Goal: Navigation & Orientation: Find specific page/section

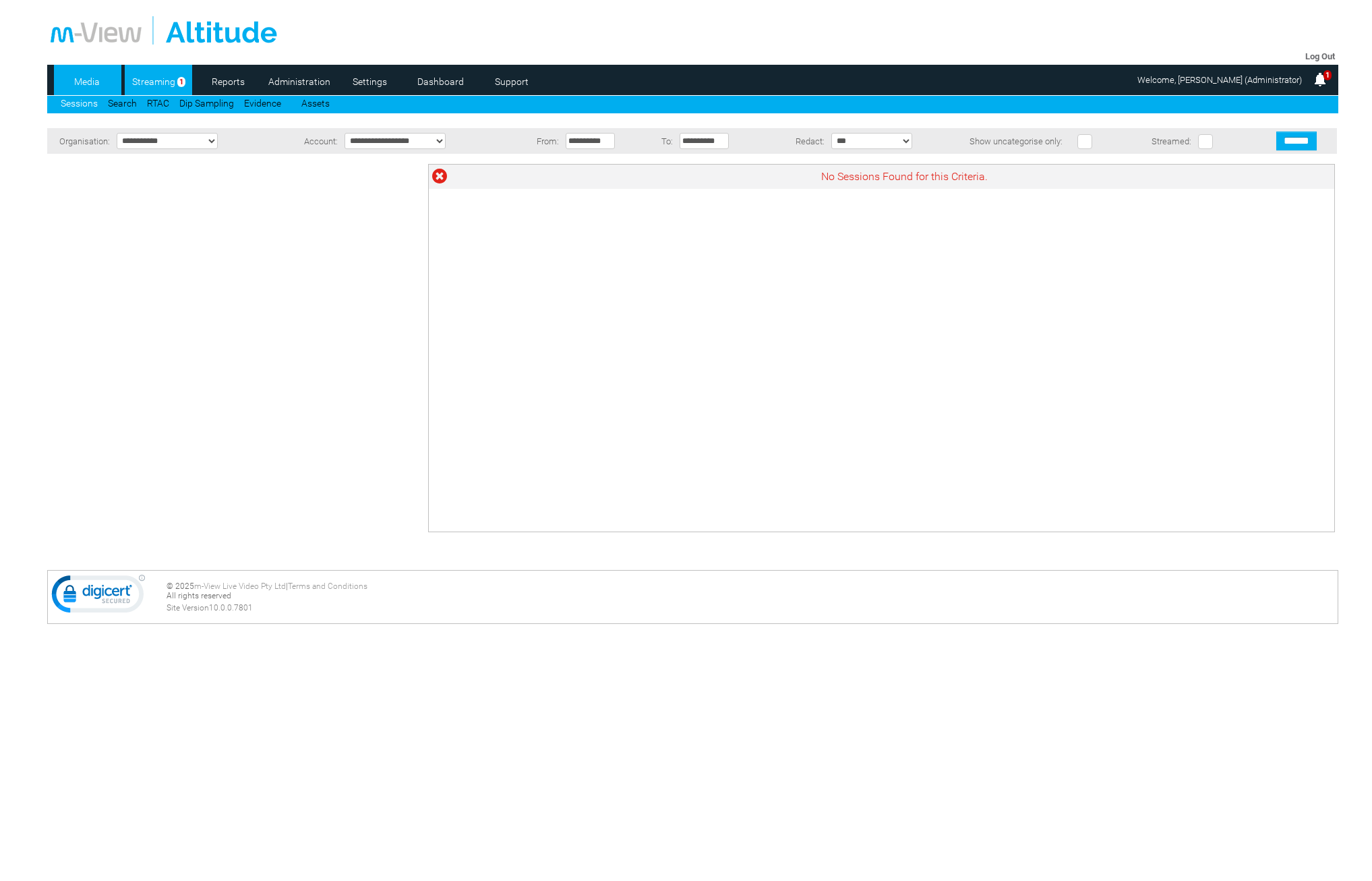
click at [161, 84] on link "Streaming" at bounding box center [153, 82] width 57 height 21
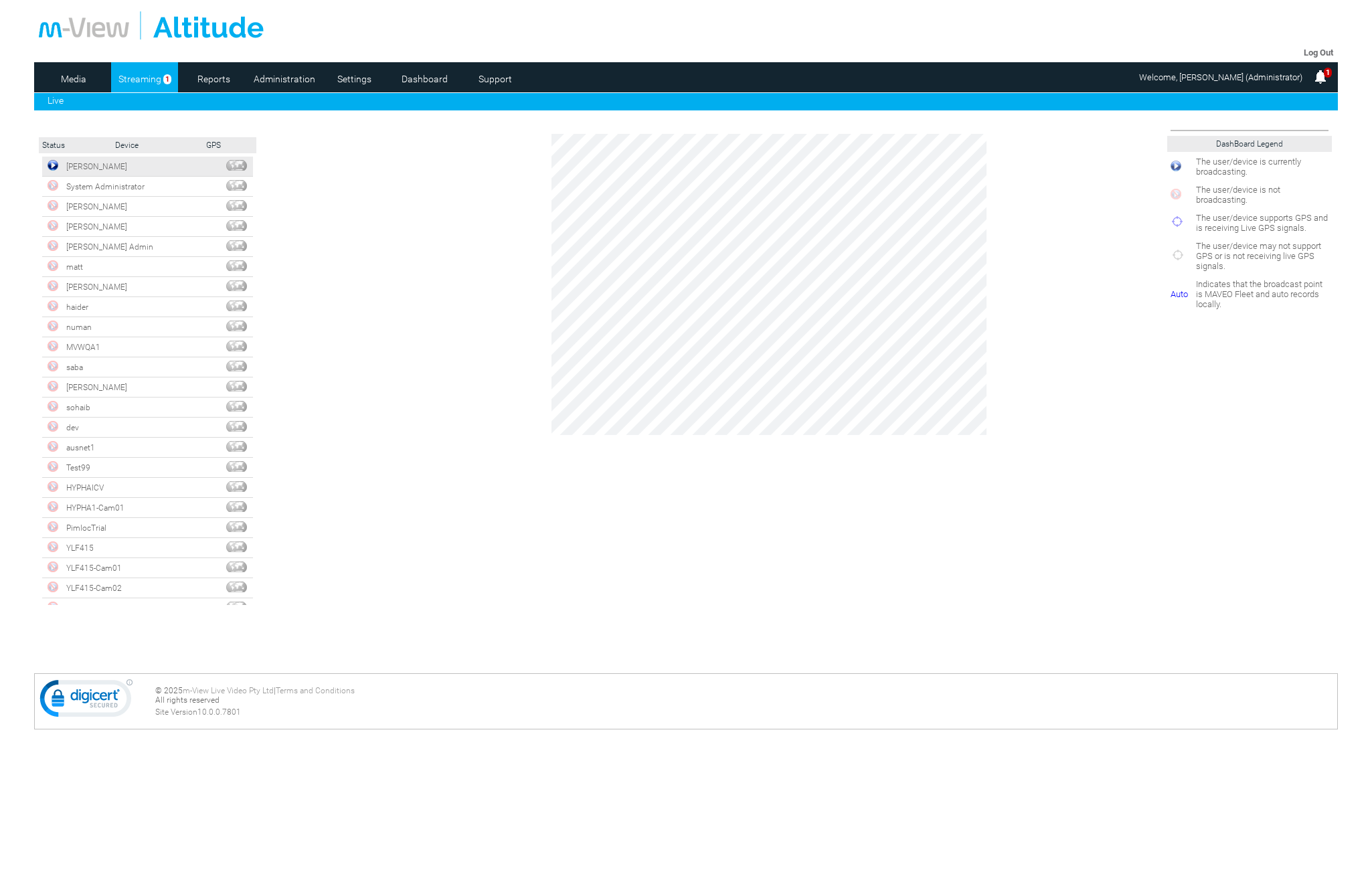
click at [57, 168] on img at bounding box center [53, 166] width 11 height 11
click at [71, 73] on link "Media" at bounding box center [73, 79] width 65 height 20
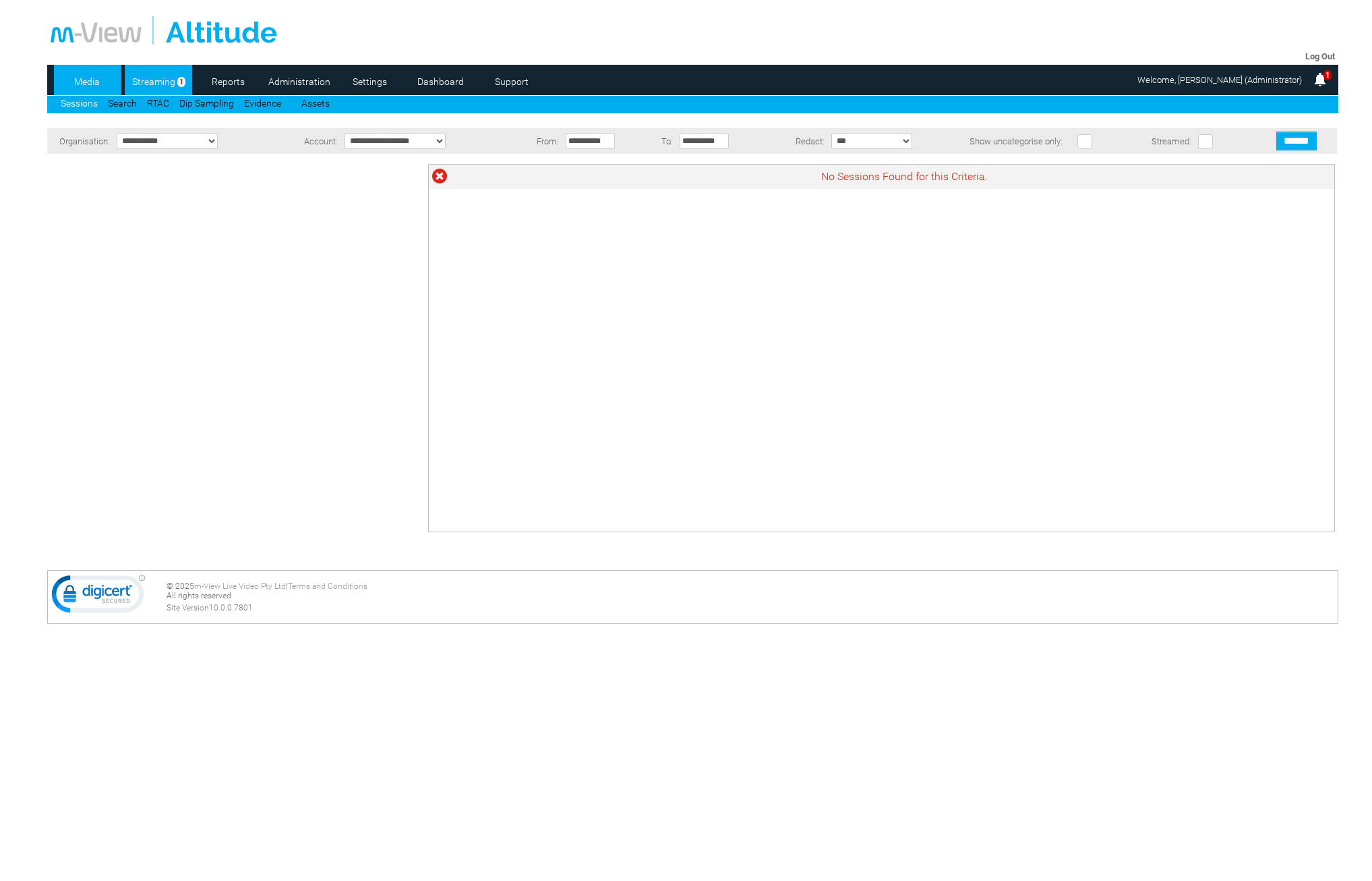
click at [137, 88] on link "Streaming" at bounding box center [153, 82] width 57 height 21
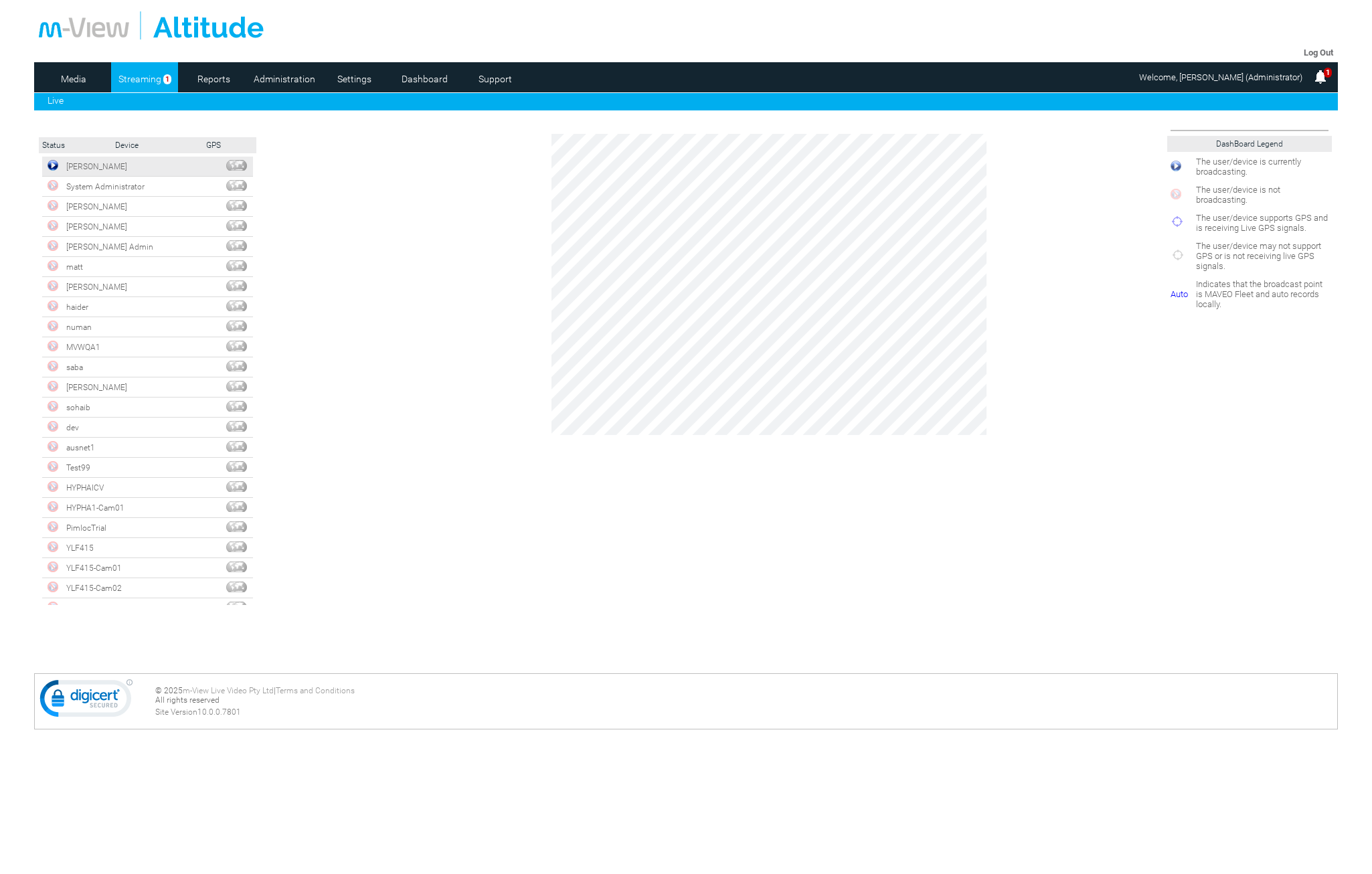
click at [52, 171] on link at bounding box center [53, 168] width 11 height 9
click at [70, 70] on link "Media" at bounding box center [73, 79] width 65 height 20
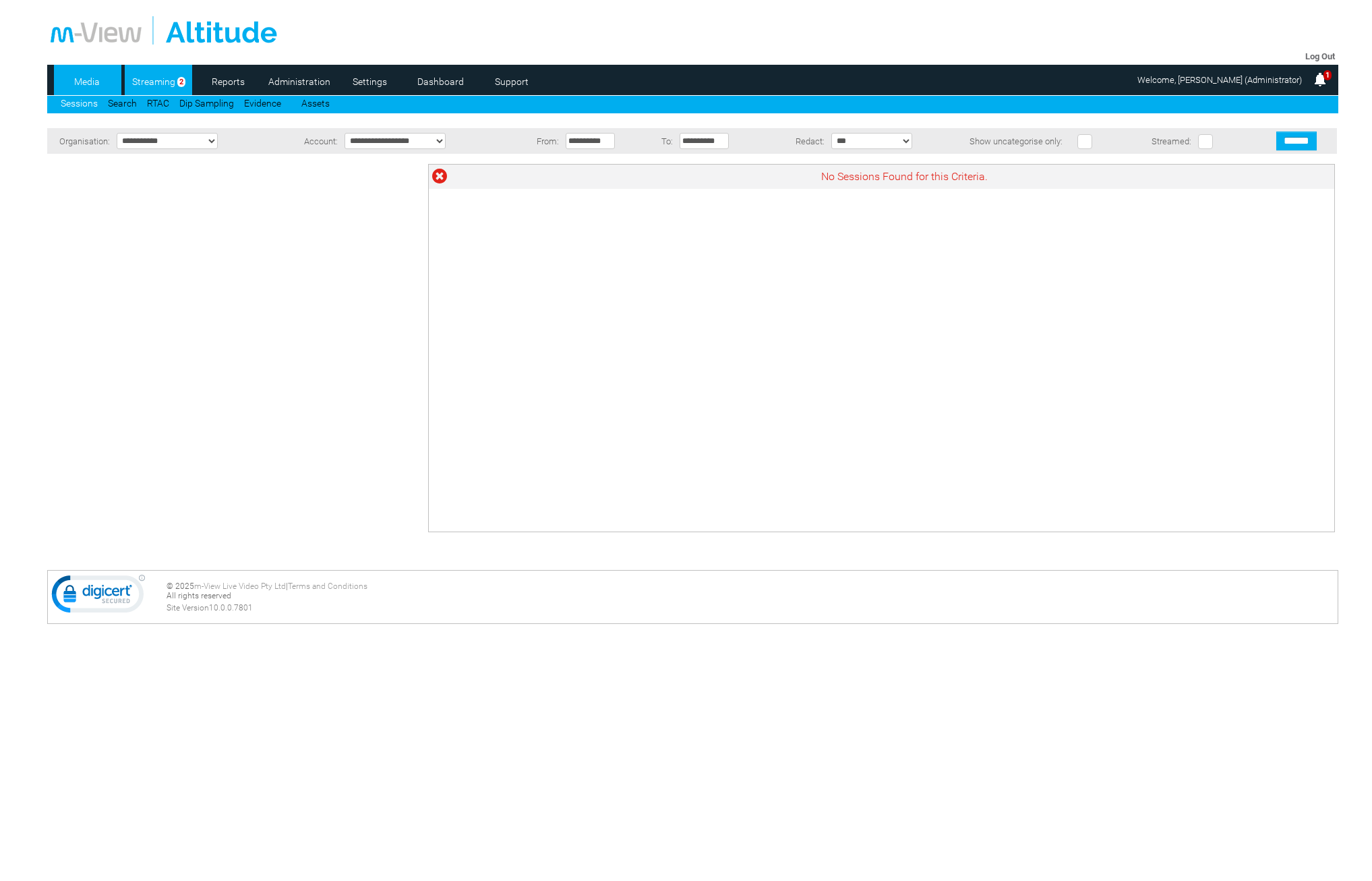
click at [159, 74] on link "Streaming" at bounding box center [153, 82] width 57 height 21
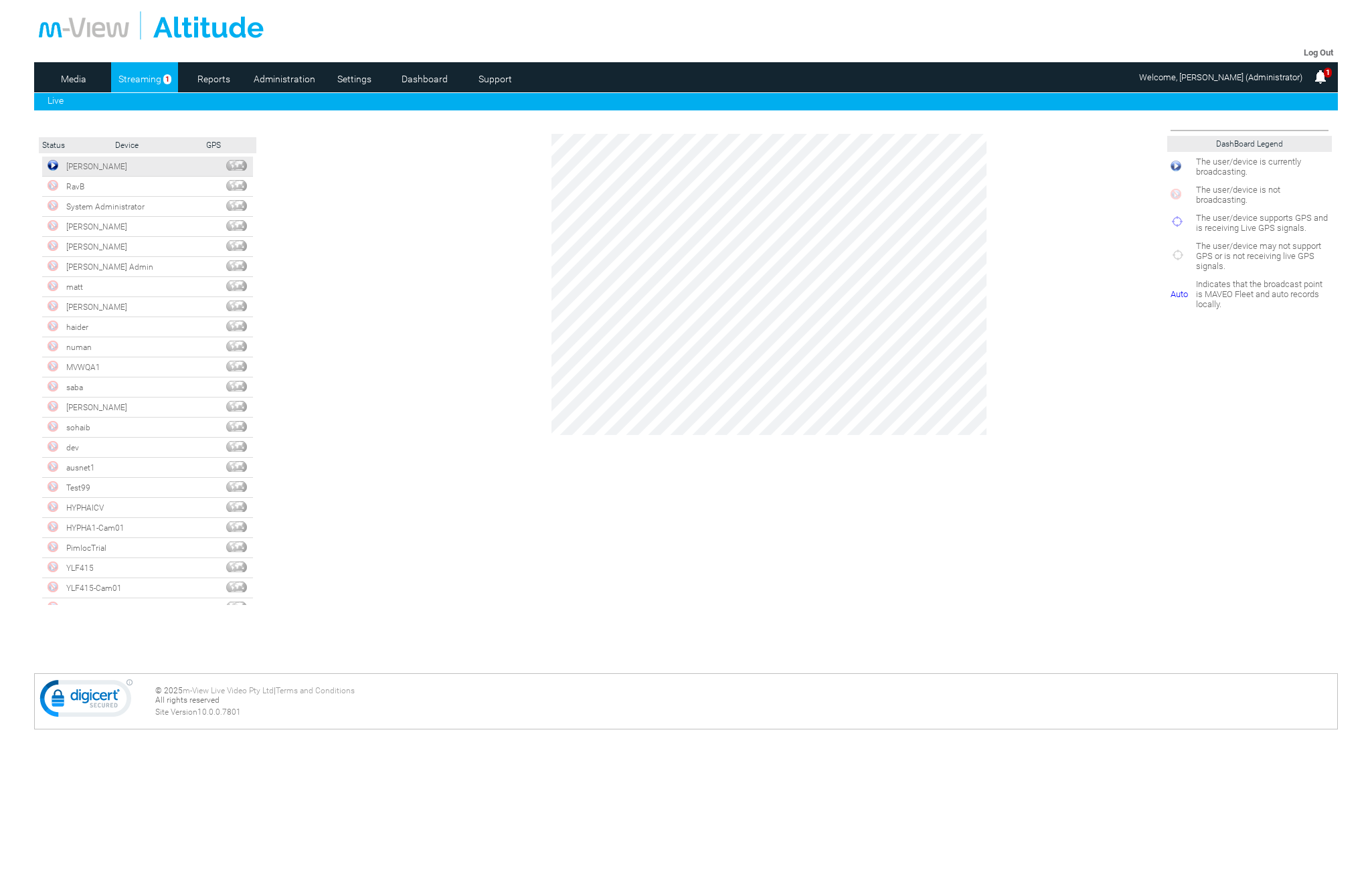
click at [54, 165] on img at bounding box center [53, 166] width 11 height 11
click at [70, 73] on link "Media" at bounding box center [73, 79] width 65 height 20
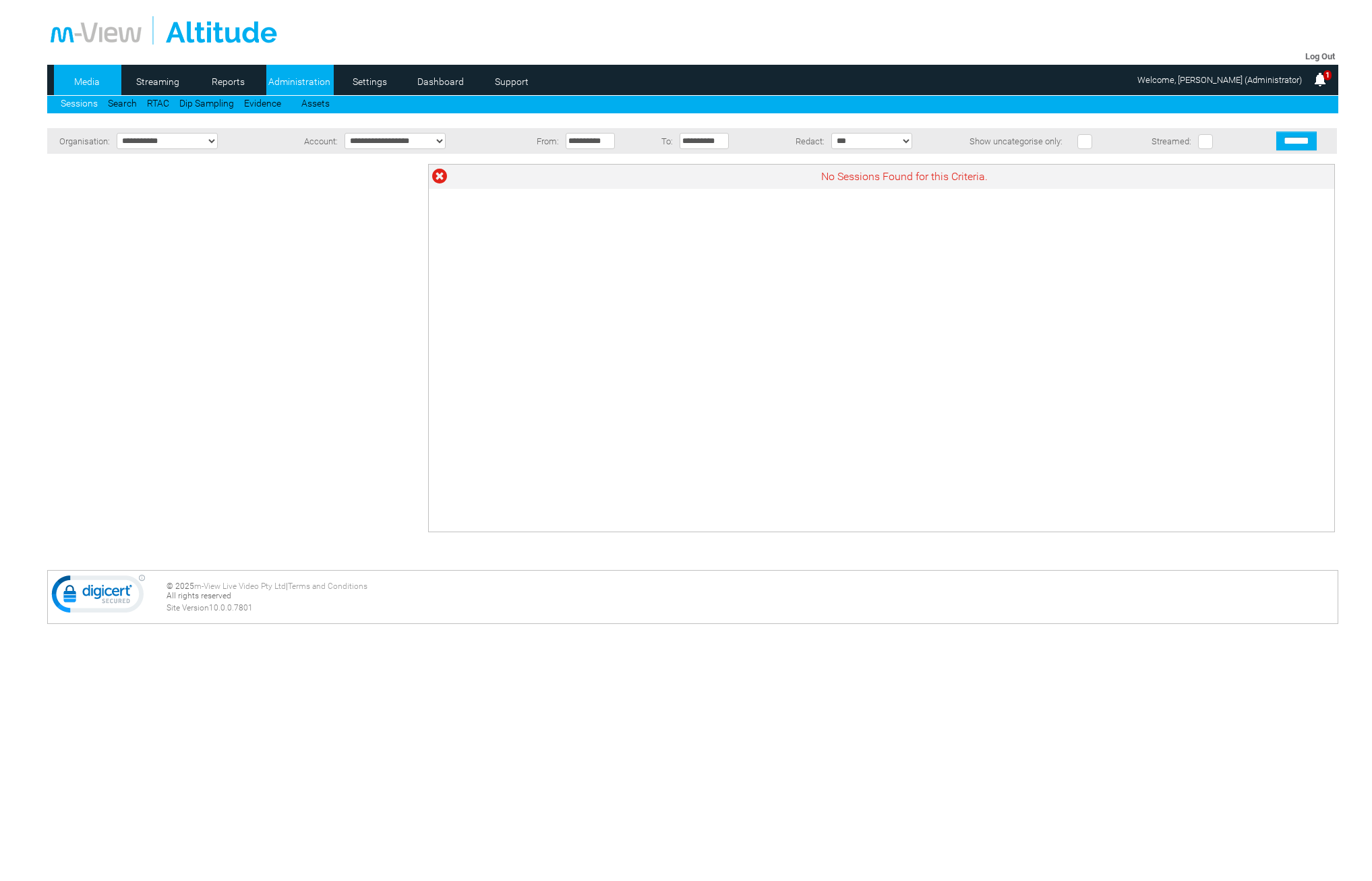
click at [301, 75] on link "Administration" at bounding box center [299, 82] width 65 height 21
